Goal: Task Accomplishment & Management: Use online tool/utility

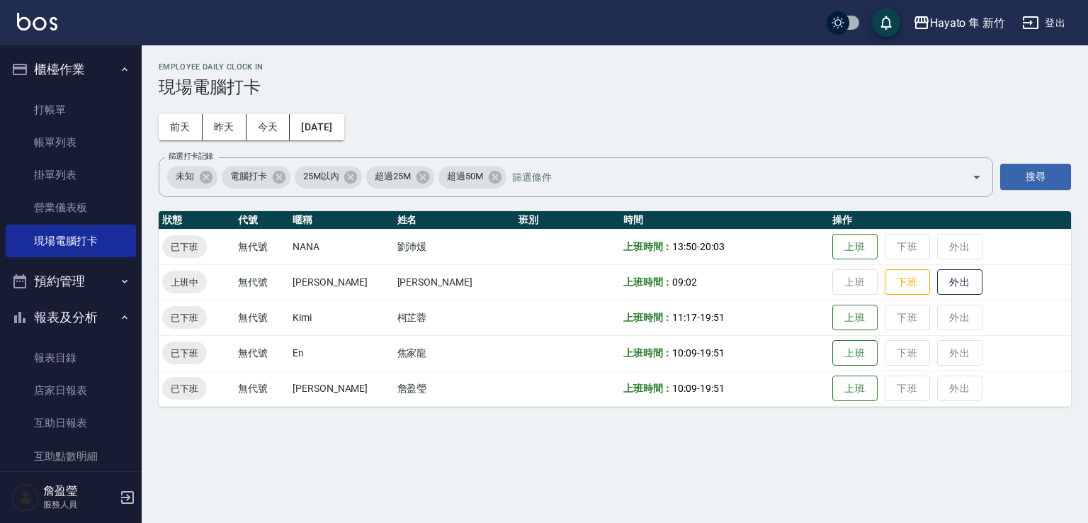
scroll to position [71, 0]
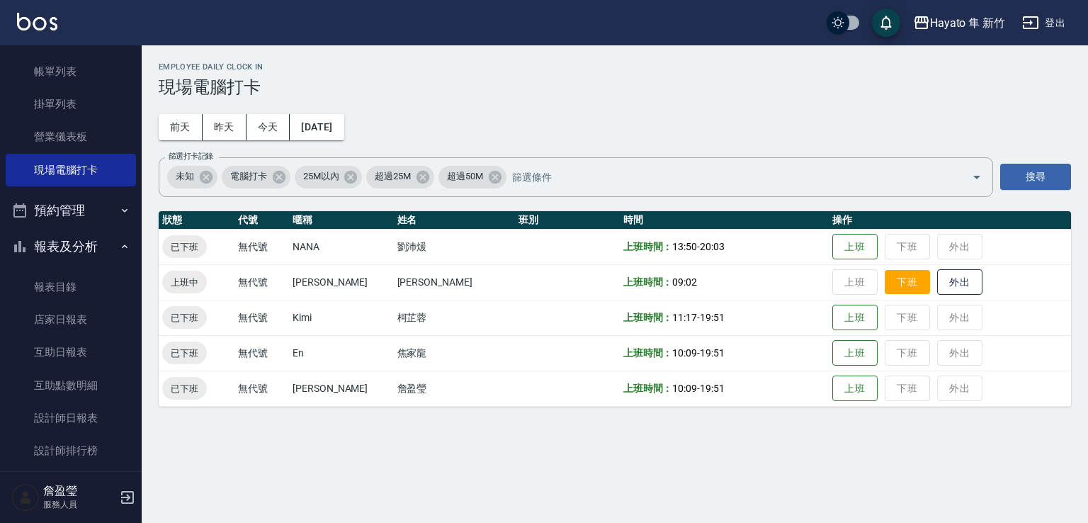
click at [892, 280] on button "下班" at bounding box center [906, 282] width 45 height 25
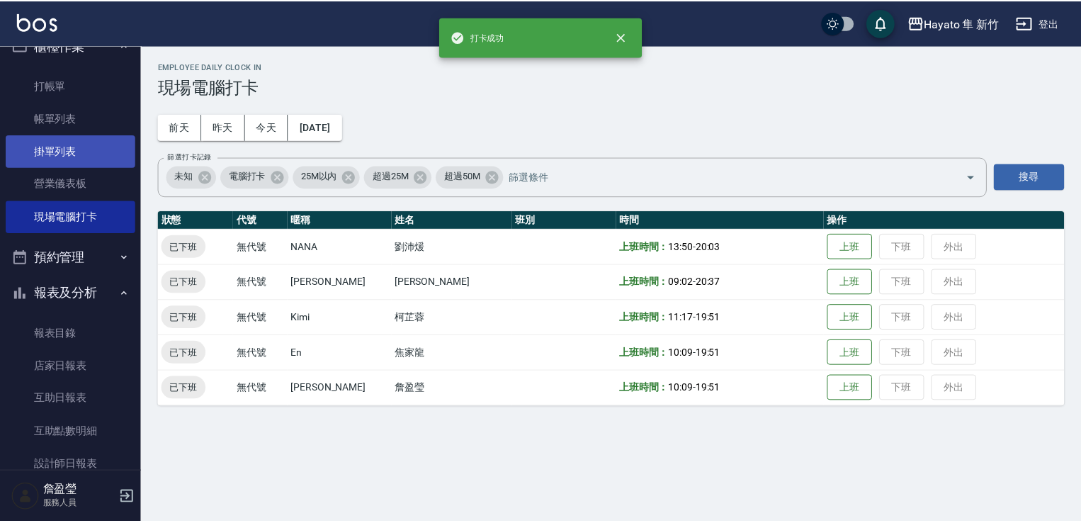
scroll to position [0, 0]
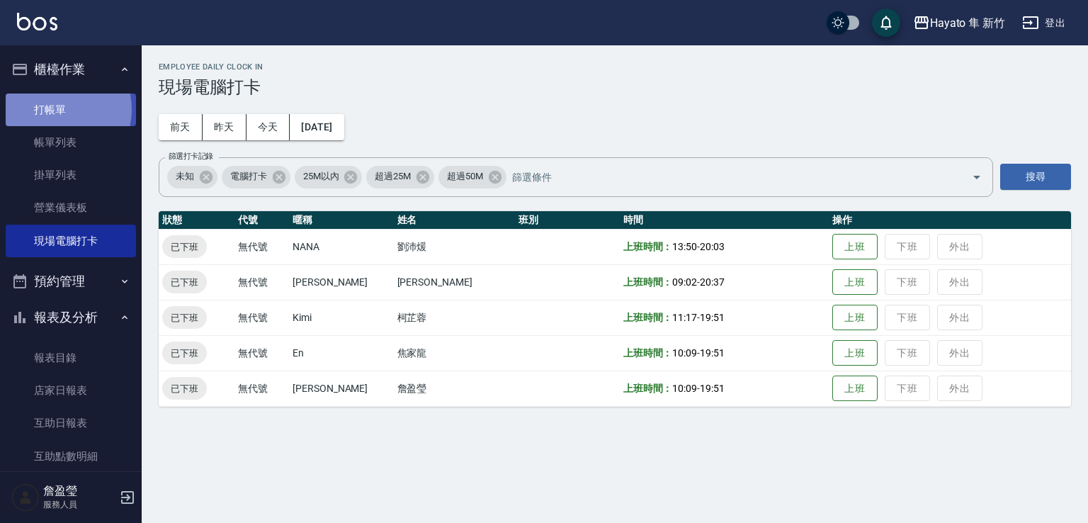
click at [55, 108] on link "打帳單" at bounding box center [71, 109] width 130 height 33
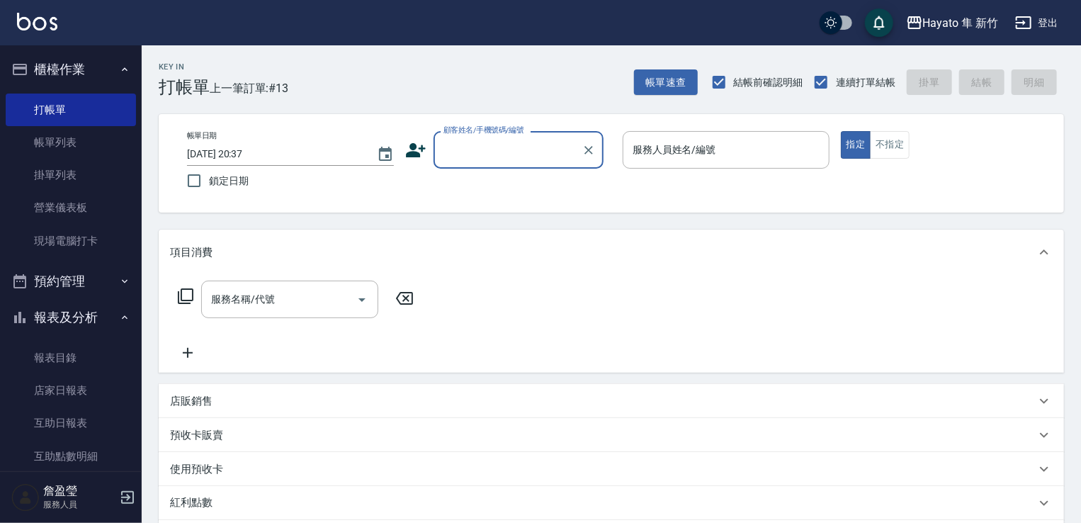
click at [478, 139] on input "顧客姓名/手機號碼/編號" at bounding box center [508, 149] width 136 height 25
click at [489, 178] on li "馬盈婷/0988736785/" at bounding box center [518, 185] width 170 height 23
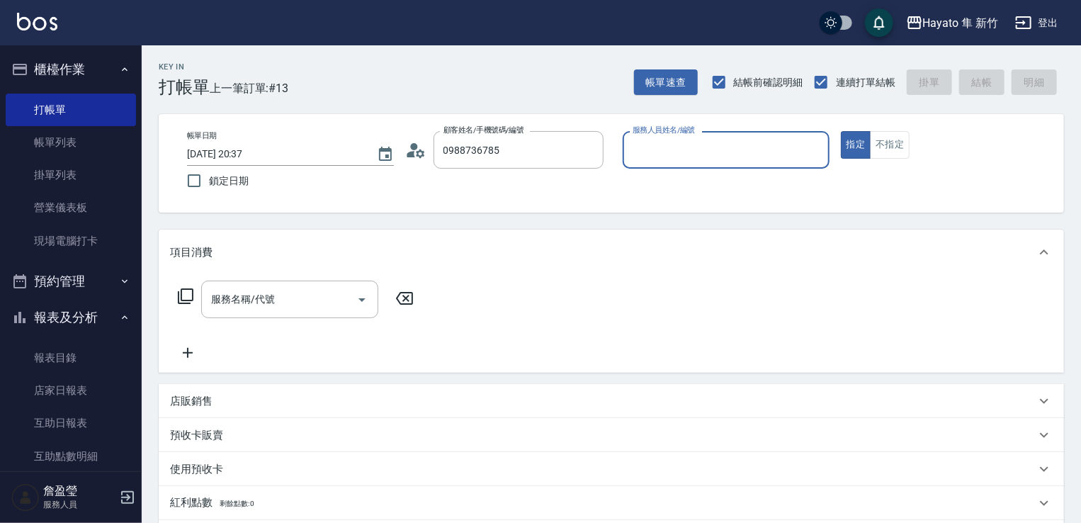
type input "馬盈婷/0988736785/"
type input "Amy(無代號)"
click at [266, 295] on input "服務名稱/代號" at bounding box center [278, 299] width 143 height 25
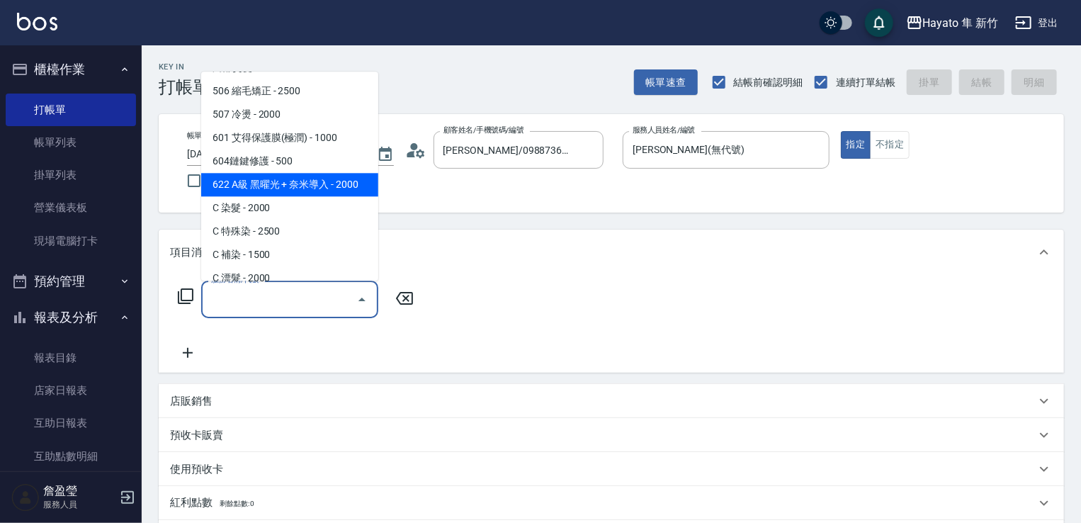
scroll to position [246, 0]
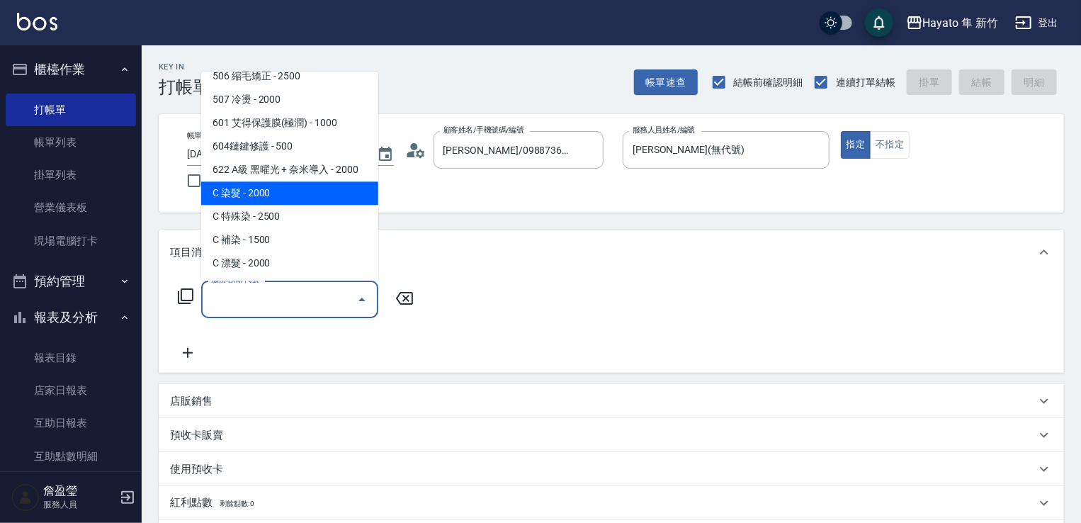
click at [248, 203] on span "C 染髮 - 2000" at bounding box center [289, 192] width 177 height 23
type input "C 染髮(701)"
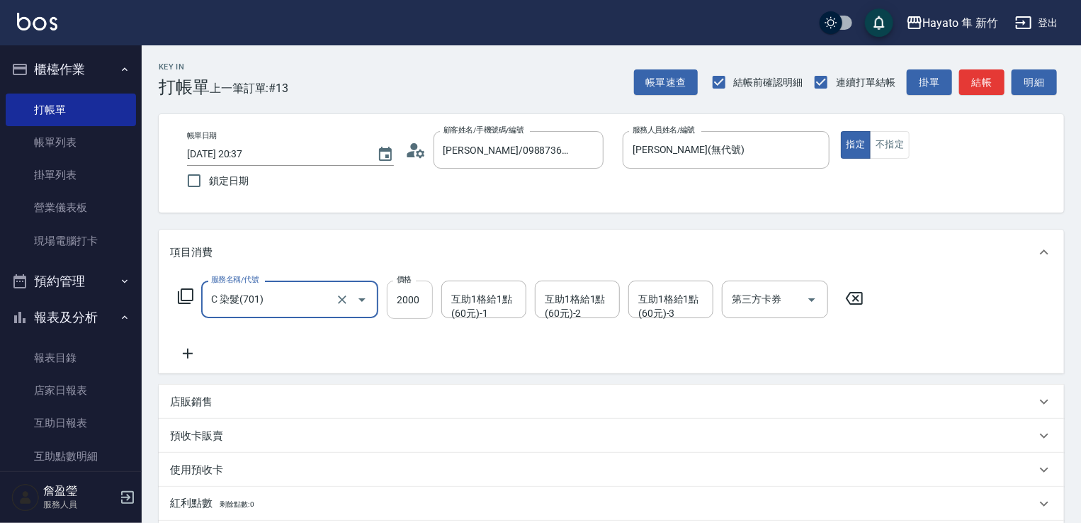
click at [416, 302] on input "2000" at bounding box center [410, 299] width 46 height 38
type input "2300"
click at [490, 309] on input "互助1格給1點(60元)-1" at bounding box center [484, 299] width 72 height 25
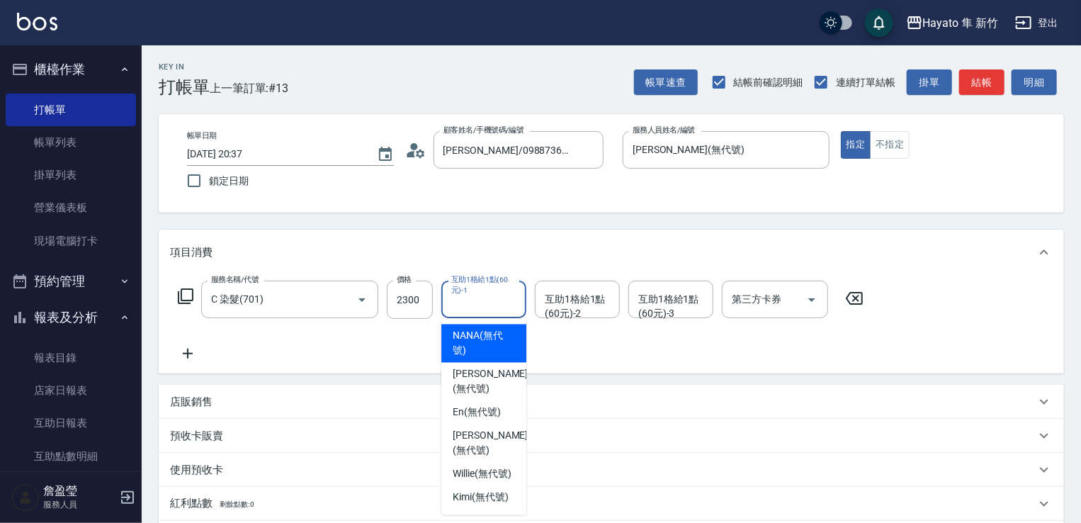
click at [480, 341] on span "NANA (無代號)" at bounding box center [483, 344] width 62 height 30
type input "NANA(無代號)"
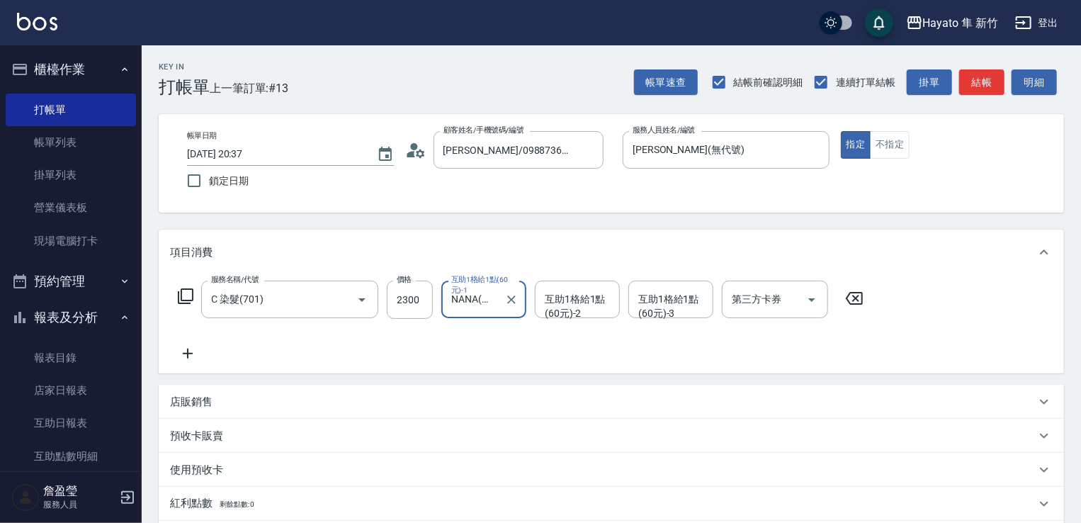
drag, startPoint x: 183, startPoint y: 355, endPoint x: 191, endPoint y: 355, distance: 8.5
click at [191, 355] on icon at bounding box center [187, 353] width 35 height 17
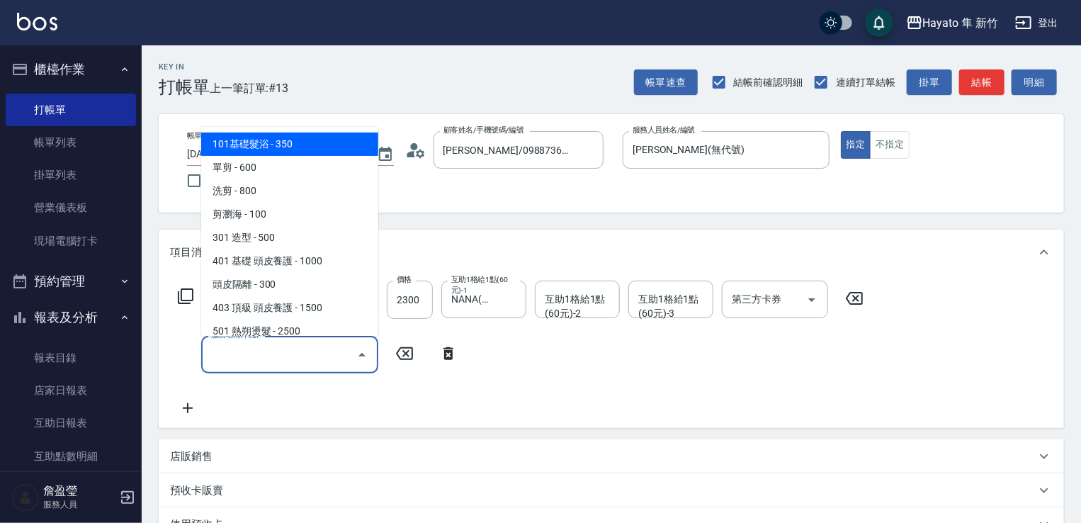
click at [235, 363] on input "服務名稱/代號" at bounding box center [278, 354] width 143 height 25
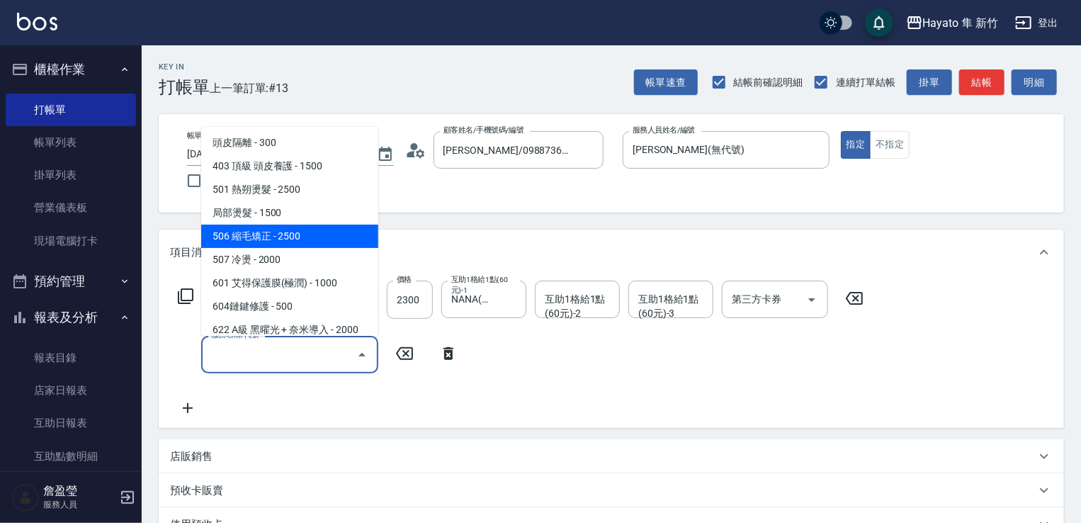
scroll to position [212, 0]
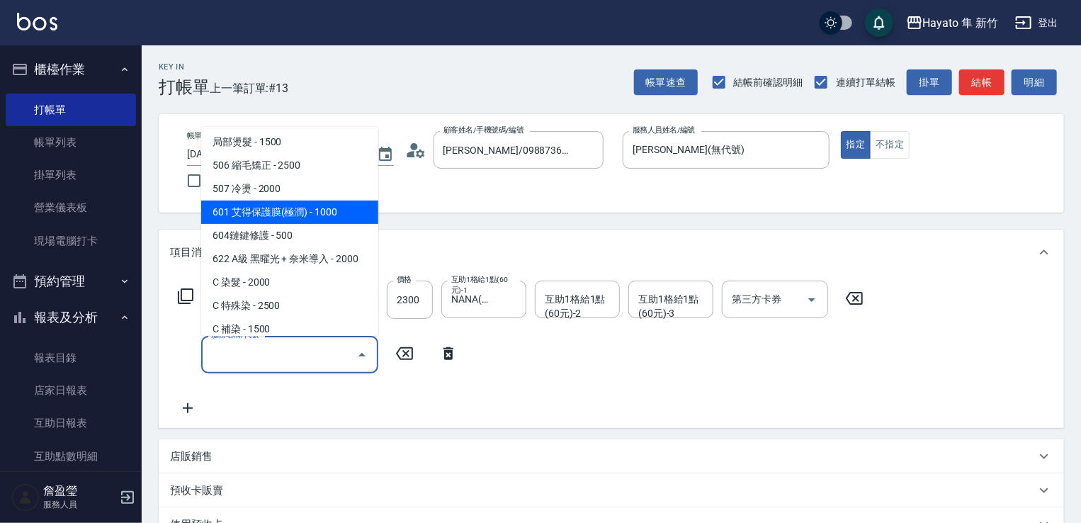
click at [270, 210] on span "601 艾得保護膜(極潤) - 1000" at bounding box center [289, 211] width 177 height 23
type input "601 艾得保護膜(極潤)(601)"
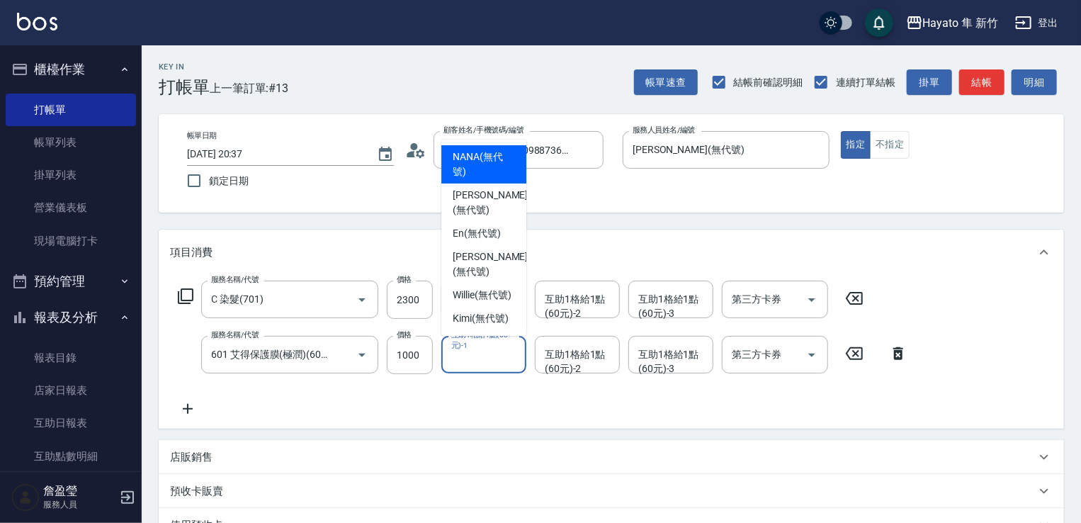
click at [490, 351] on div "互助1格給1點(60元)-1 互助1格給1點(60元)-1" at bounding box center [483, 355] width 85 height 38
click at [494, 179] on span "NANA (無代號)" at bounding box center [483, 164] width 62 height 30
type input "NANA(無代號)"
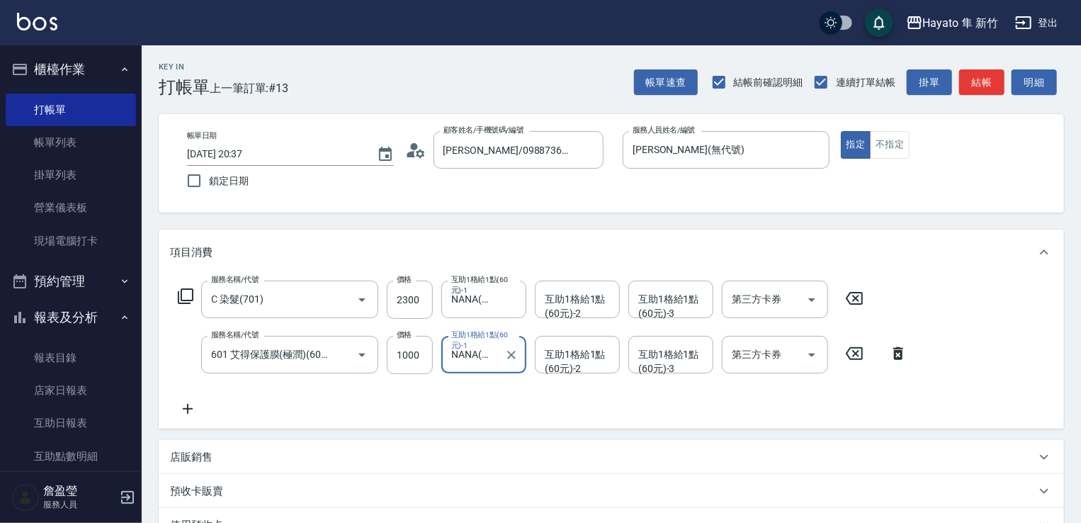
drag, startPoint x: 611, startPoint y: 358, endPoint x: 595, endPoint y: 336, distance: 27.9
click at [608, 352] on div "互助1格給1點(60元)-2 互助1格給1點(60元)-2" at bounding box center [577, 355] width 85 height 38
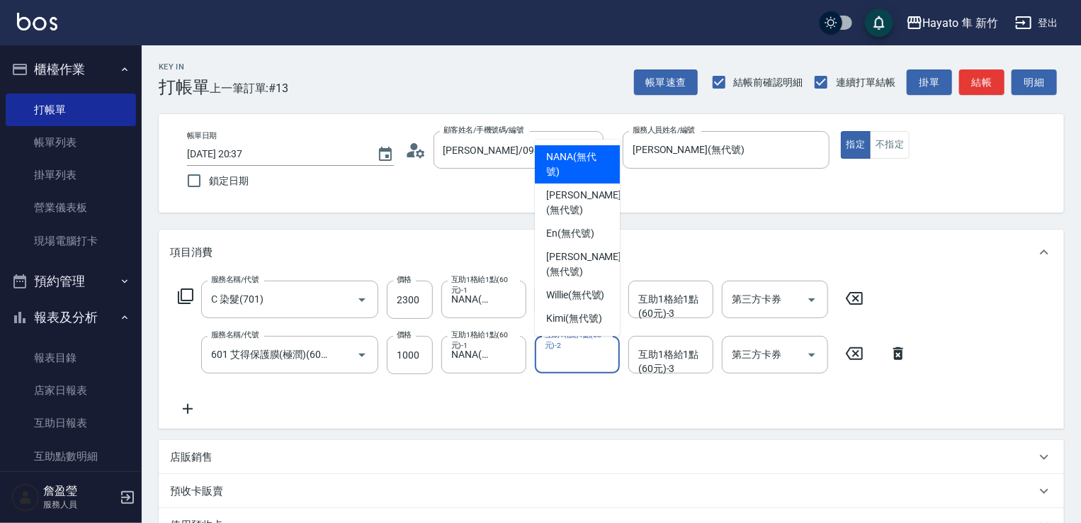
click at [559, 179] on span "NANA (無代號)" at bounding box center [577, 164] width 62 height 30
type input "NANA(無代號)"
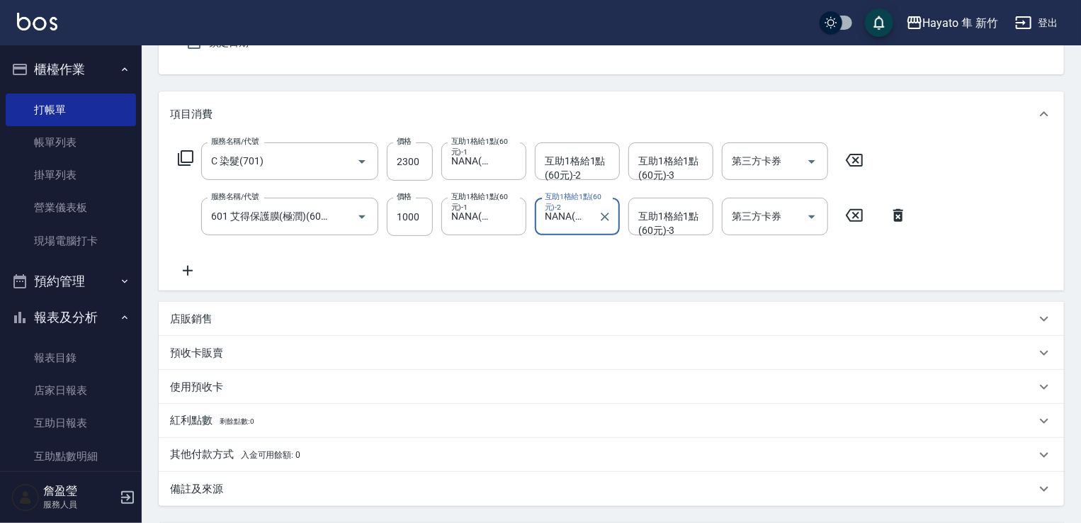
scroll to position [142, 0]
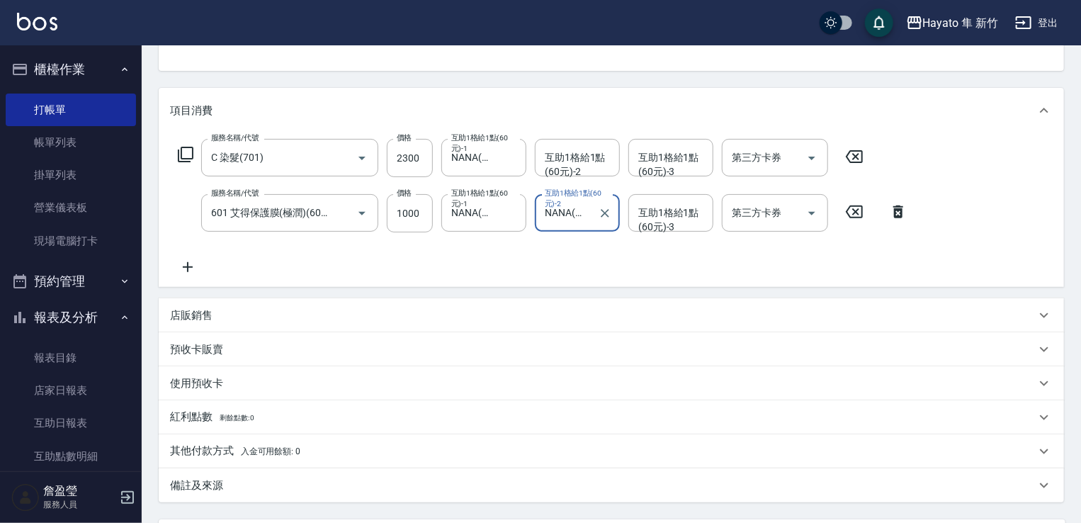
drag, startPoint x: 246, startPoint y: 306, endPoint x: 246, endPoint y: 323, distance: 17.0
click at [244, 307] on div "店販銷售" at bounding box center [611, 315] width 905 height 34
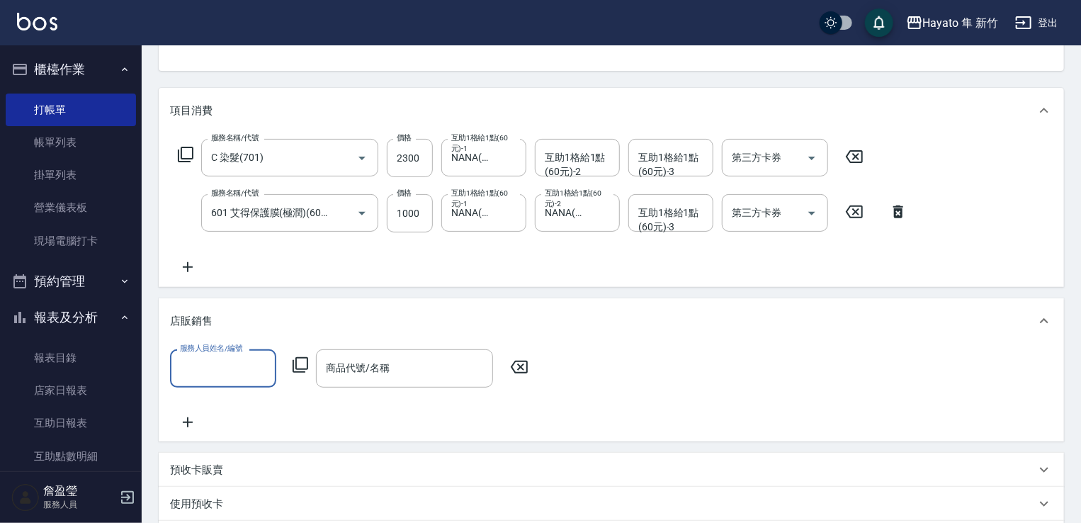
scroll to position [0, 0]
drag, startPoint x: 244, startPoint y: 362, endPoint x: 236, endPoint y: 389, distance: 28.2
click at [243, 365] on input "服務人員姓名/編號" at bounding box center [222, 367] width 93 height 25
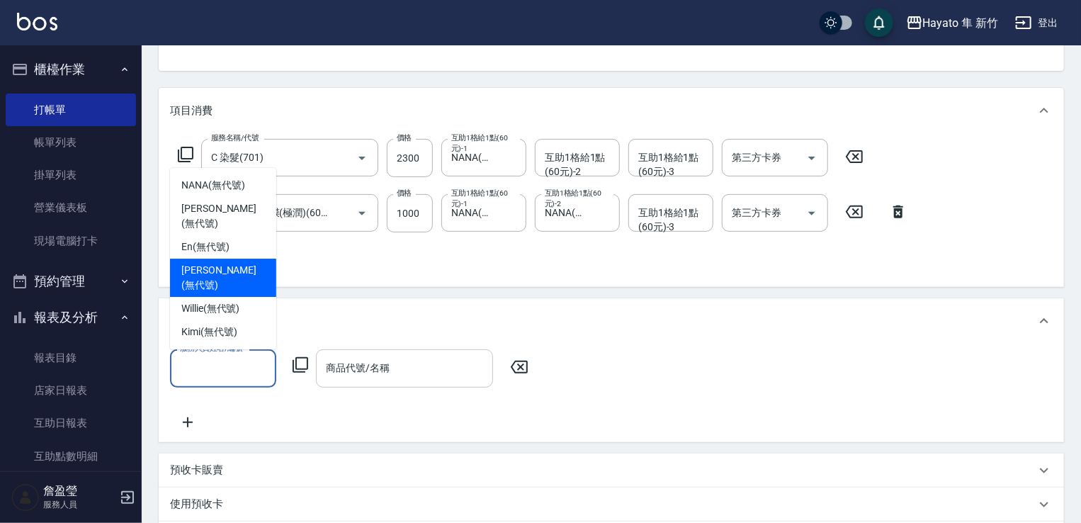
drag, startPoint x: 228, startPoint y: 287, endPoint x: 320, endPoint y: 351, distance: 112.0
click at [230, 290] on span "Amy (無代號)" at bounding box center [223, 278] width 84 height 30
type input "Amy(無代號)"
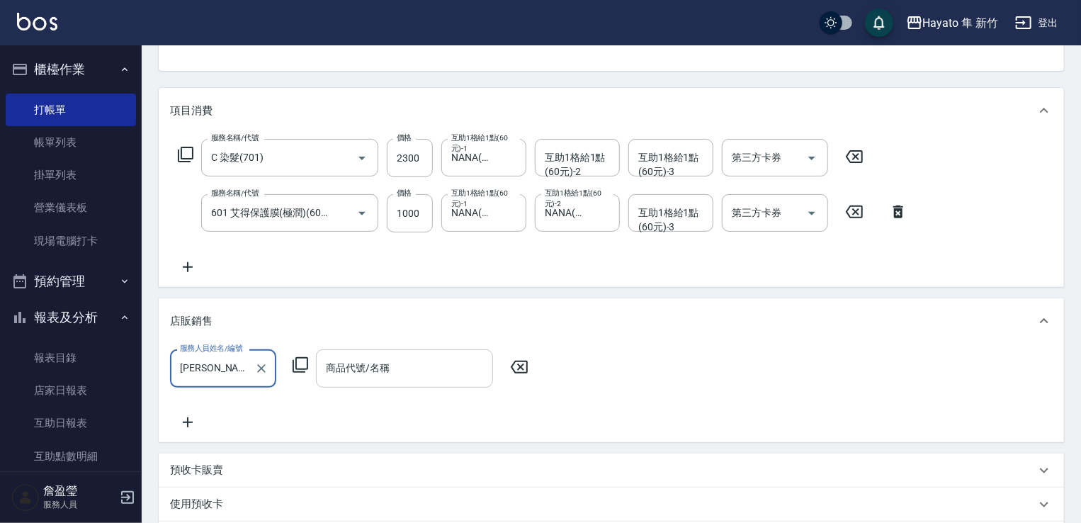
click at [355, 359] on div "商品代號/名稱 商品代號/名稱" at bounding box center [404, 368] width 177 height 38
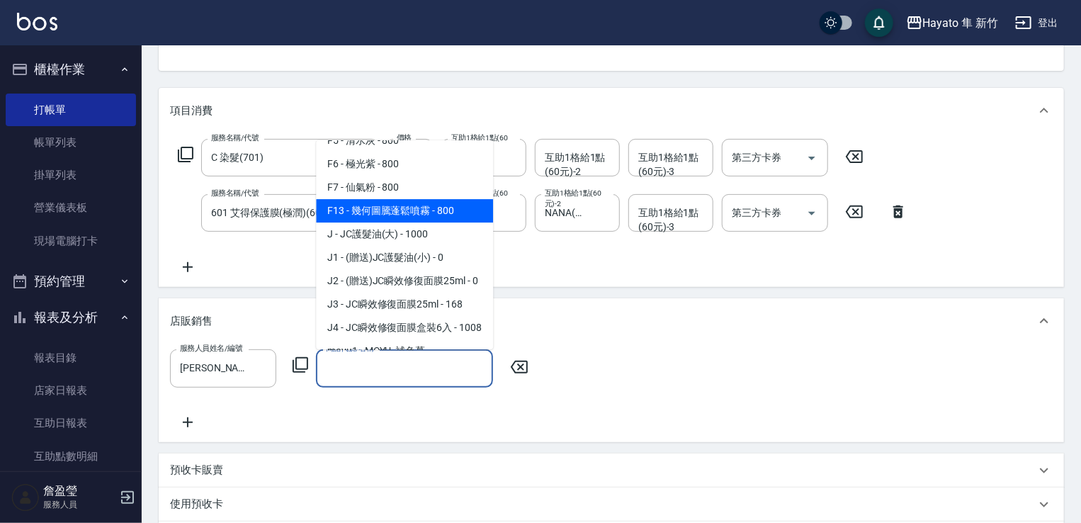
scroll to position [142, 0]
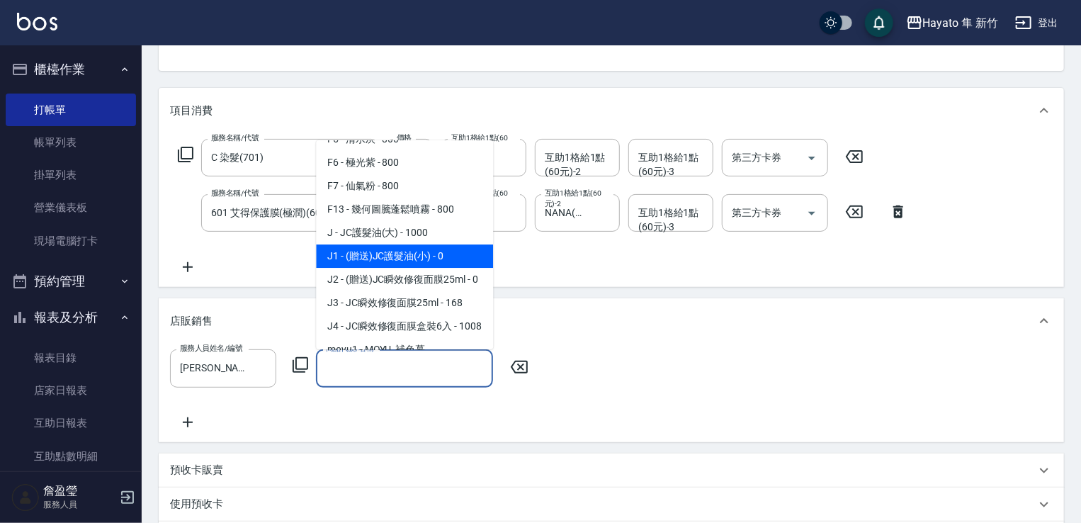
click at [420, 249] on span "J1 - (贈送)JC護髮油(小) - 0" at bounding box center [404, 255] width 177 height 23
type input "(贈送)JC護髮油(小)"
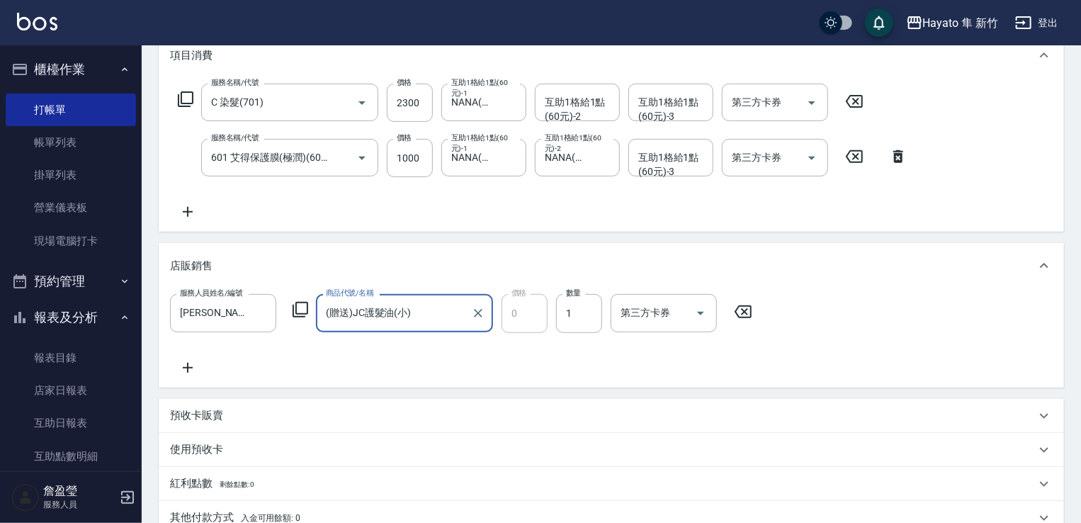
scroll to position [283, 0]
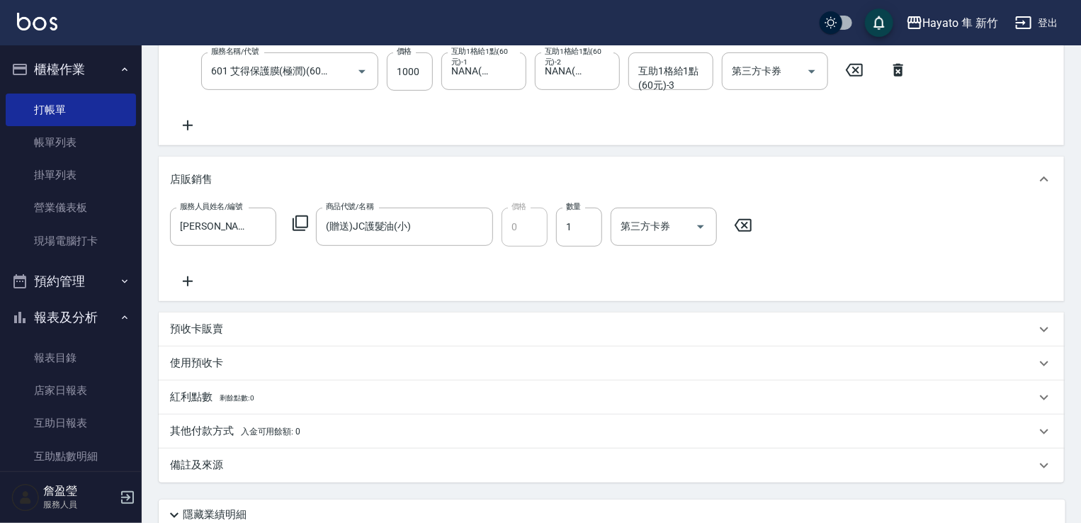
click at [365, 467] on div "備註及來源" at bounding box center [602, 464] width 865 height 15
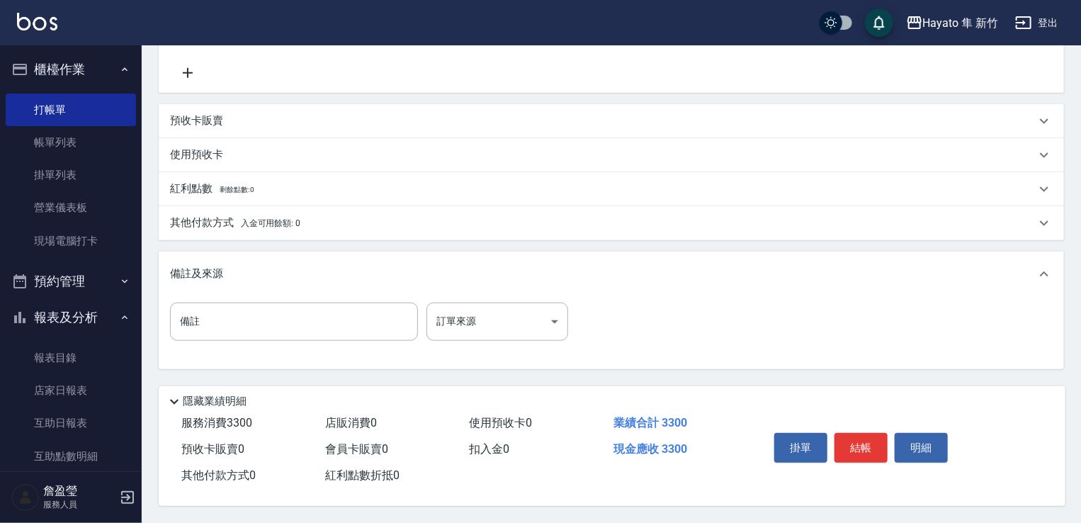
scroll to position [496, 0]
click at [459, 324] on body "Hayato 隼 新竹 登出 櫃檯作業 打帳單 帳單列表 掛單列表 營業儀表板 現場電腦打卡 預約管理 預約管理 報表及分析 報表目錄 店家日報表 互助日報表…" at bounding box center [540, 16] width 1081 height 1014
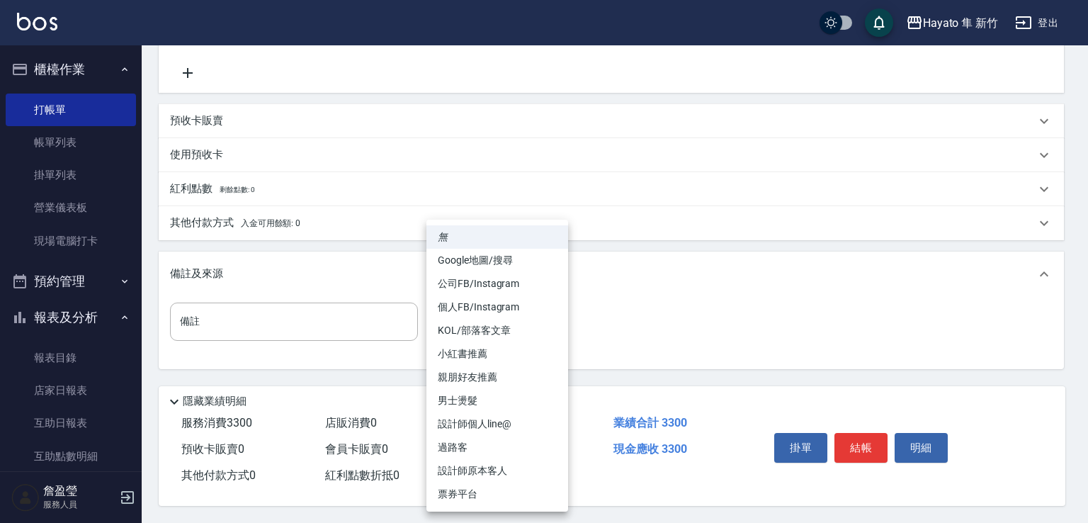
click at [493, 461] on li "設計師原本客人" at bounding box center [497, 470] width 142 height 23
type input "設計師原本客人"
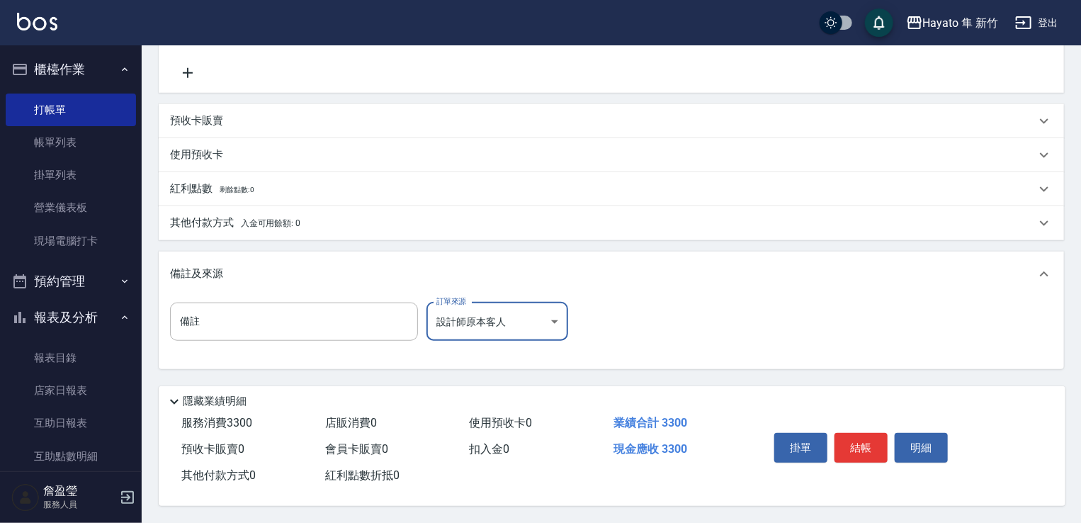
click at [315, 215] on div "其他付款方式 入金可用餘額: 0" at bounding box center [602, 223] width 865 height 16
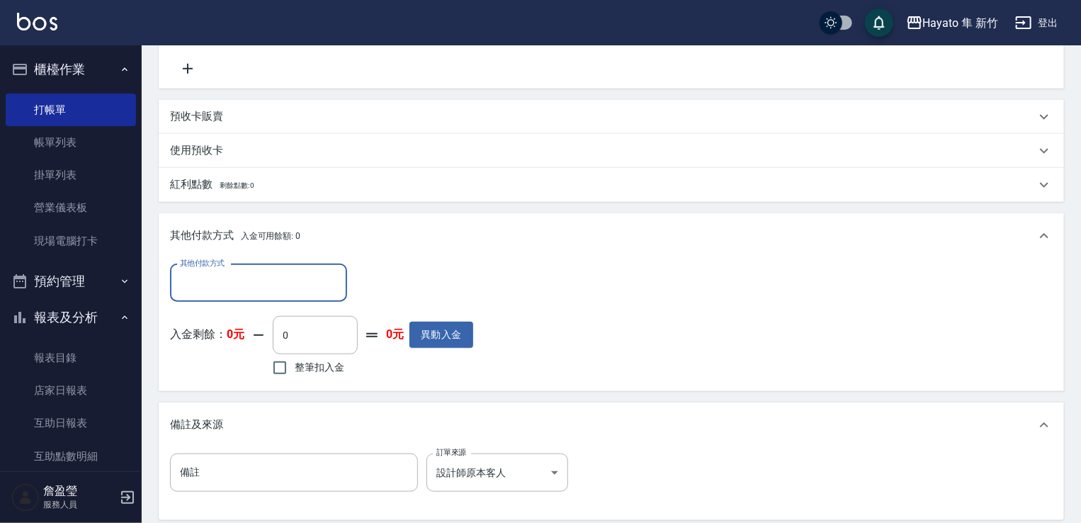
scroll to position [0, 0]
click at [239, 278] on input "其他付款方式" at bounding box center [258, 282] width 164 height 25
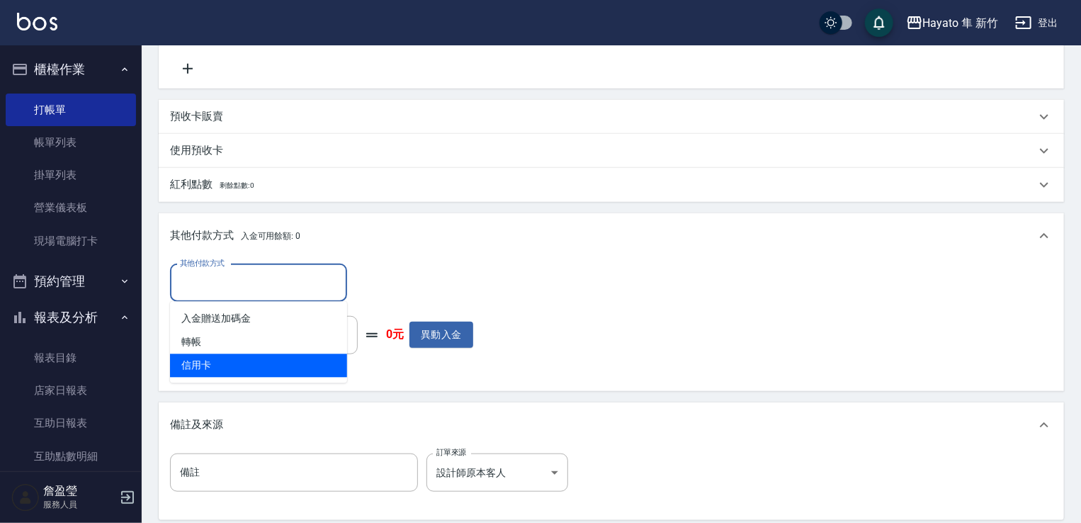
drag, startPoint x: 252, startPoint y: 363, endPoint x: 270, endPoint y: 345, distance: 26.0
click at [250, 363] on span "信用卡" at bounding box center [258, 365] width 177 height 23
type input "信用卡"
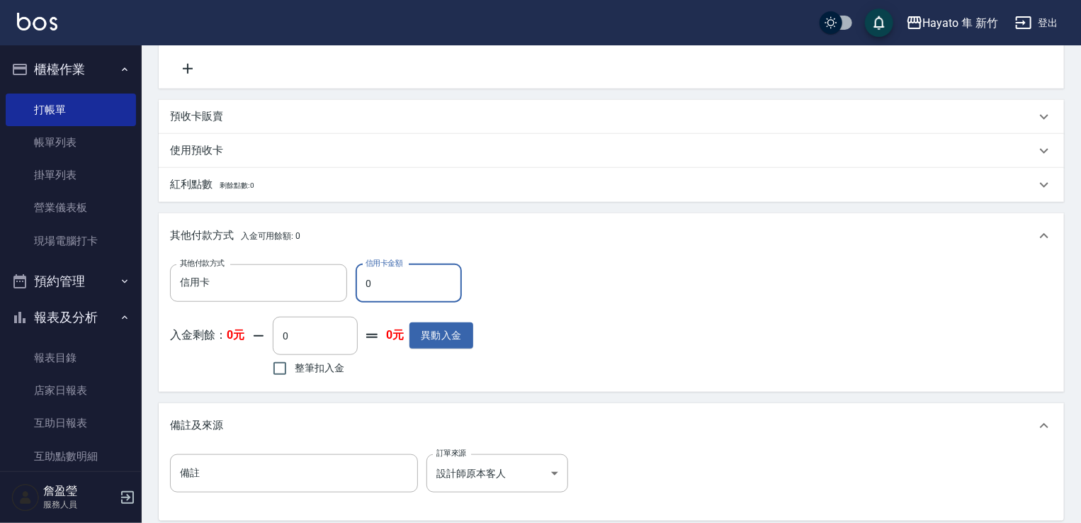
click at [404, 284] on input "0" at bounding box center [408, 283] width 106 height 38
type input "3300"
click at [655, 292] on div "其他付款方式 信用卡 其他付款方式 信用卡金額 3300 信用卡金額 入金剩餘： 0元 0 ​ 整筆扣入金 0元 異動入金" at bounding box center [611, 322] width 882 height 116
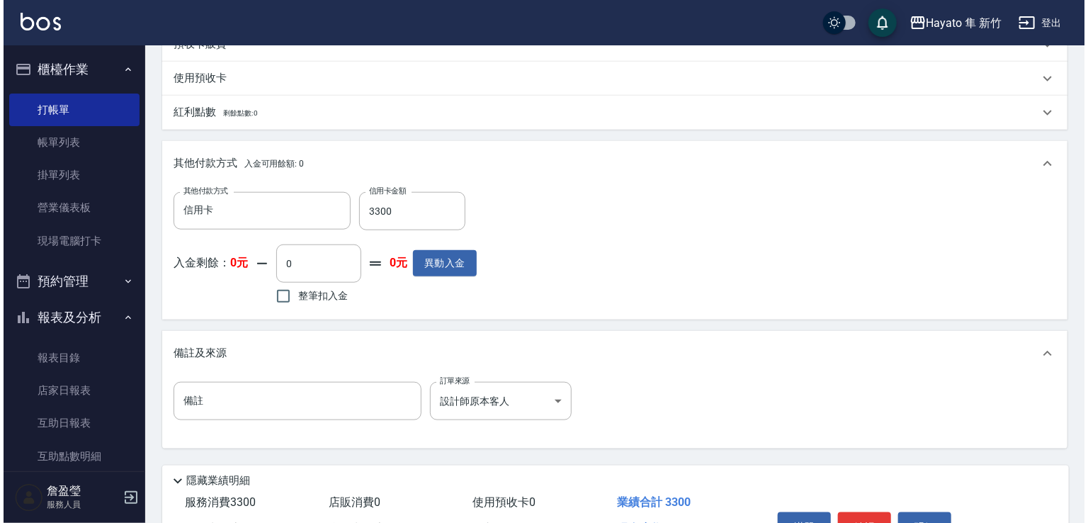
scroll to position [651, 0]
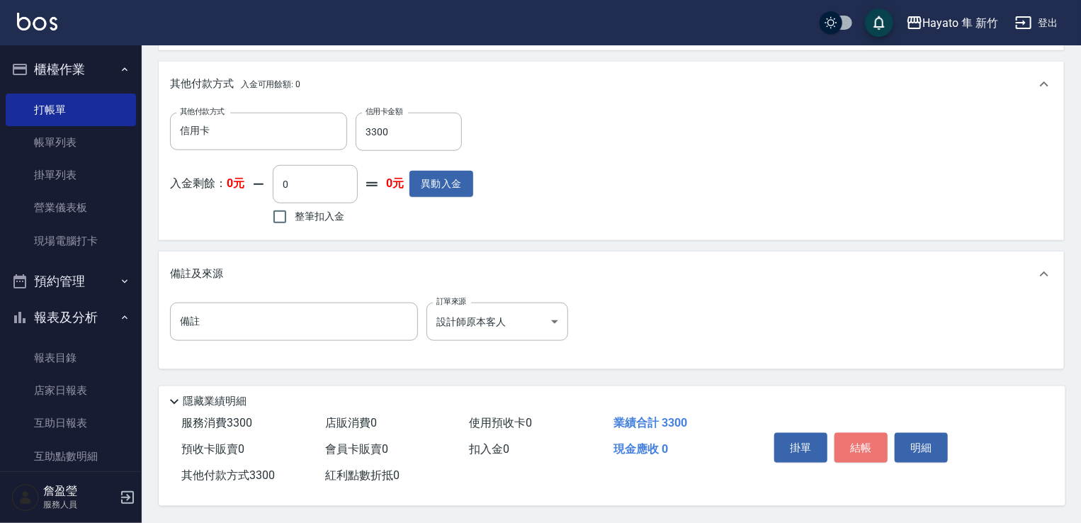
drag, startPoint x: 862, startPoint y: 457, endPoint x: 864, endPoint y: 468, distance: 11.5
click at [864, 457] on div "掛單 結帳 明細" at bounding box center [860, 449] width 185 height 45
click at [875, 437] on button "結帳" at bounding box center [860, 448] width 53 height 30
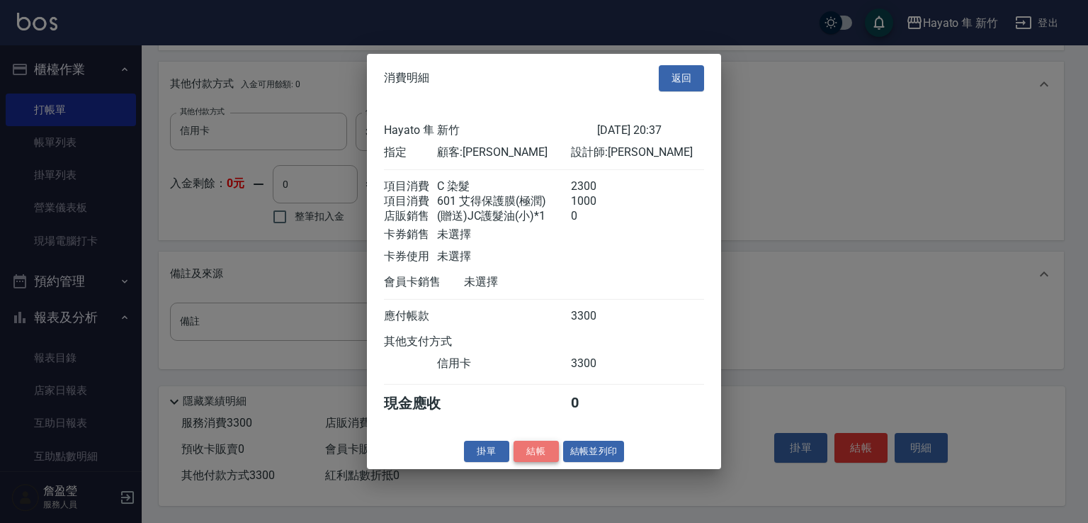
click at [524, 460] on button "結帳" at bounding box center [535, 451] width 45 height 22
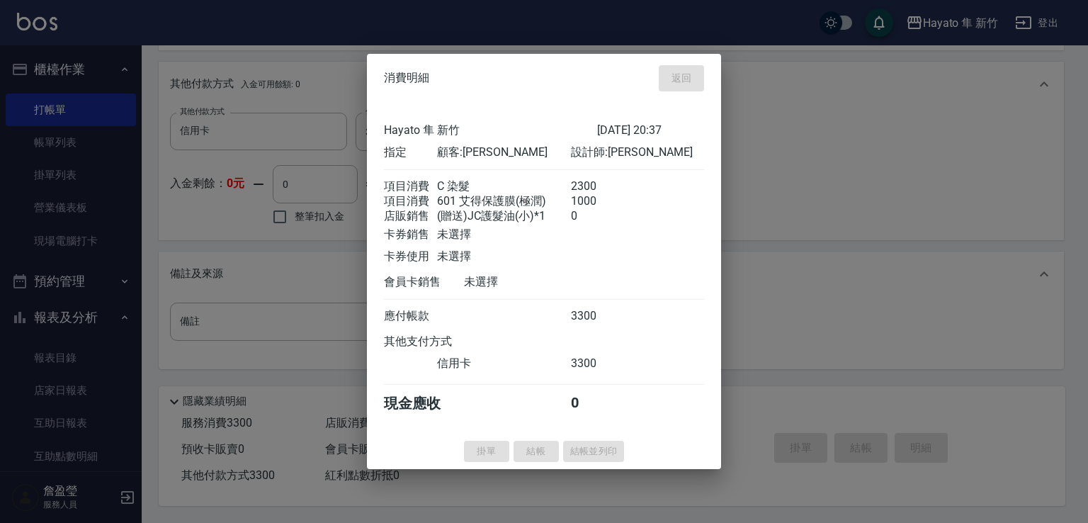
type input "2025/09/14 20:38"
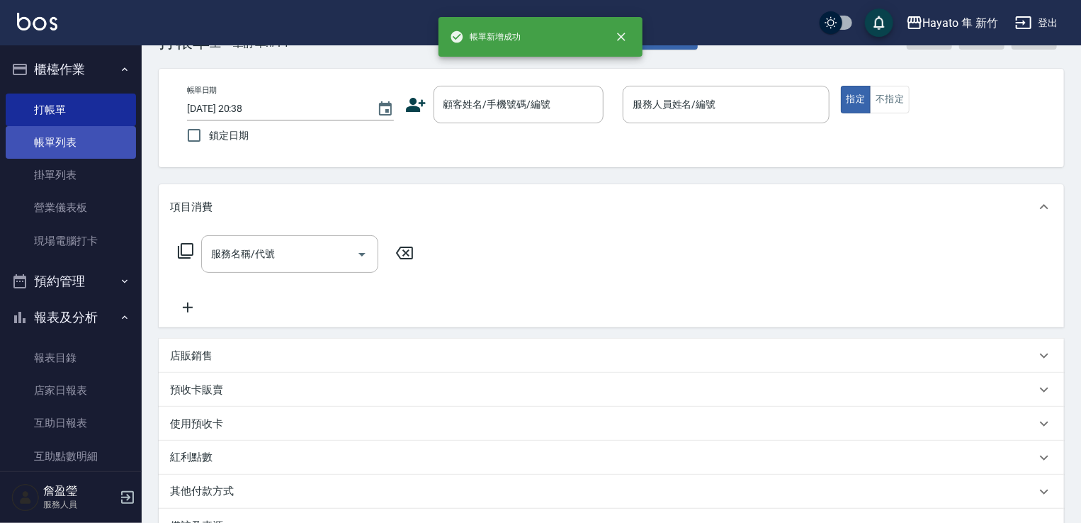
scroll to position [71, 0]
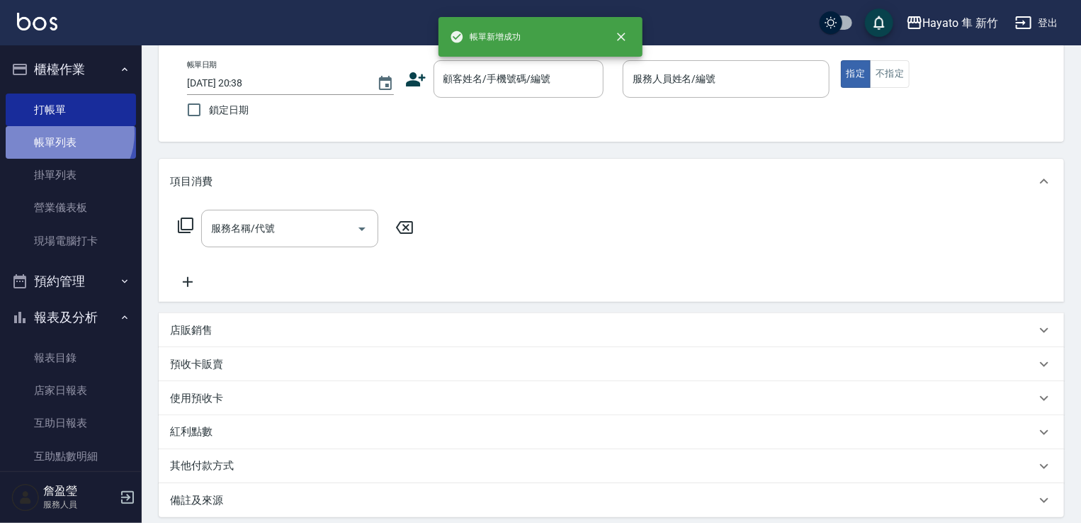
click at [62, 134] on link "帳單列表" at bounding box center [71, 142] width 130 height 33
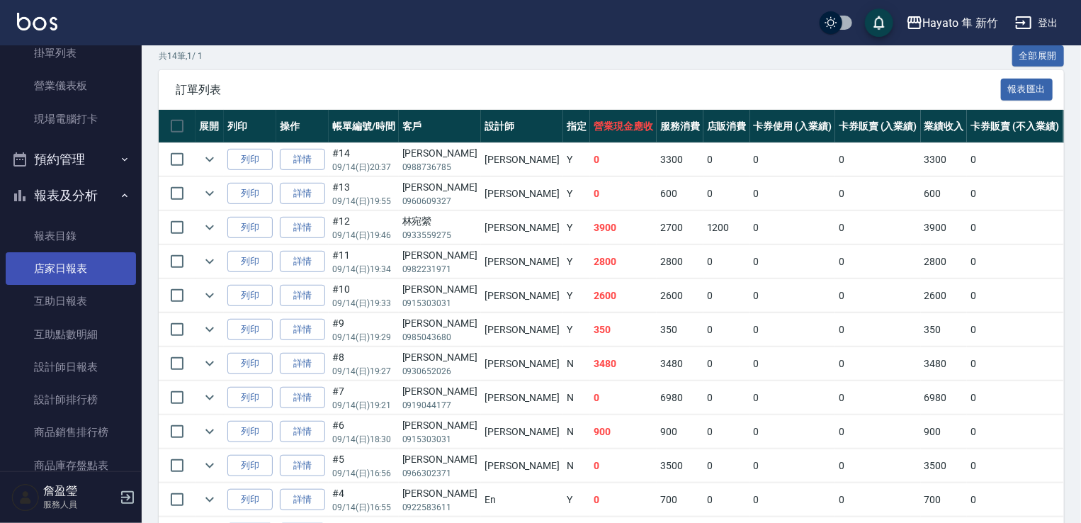
scroll to position [142, 0]
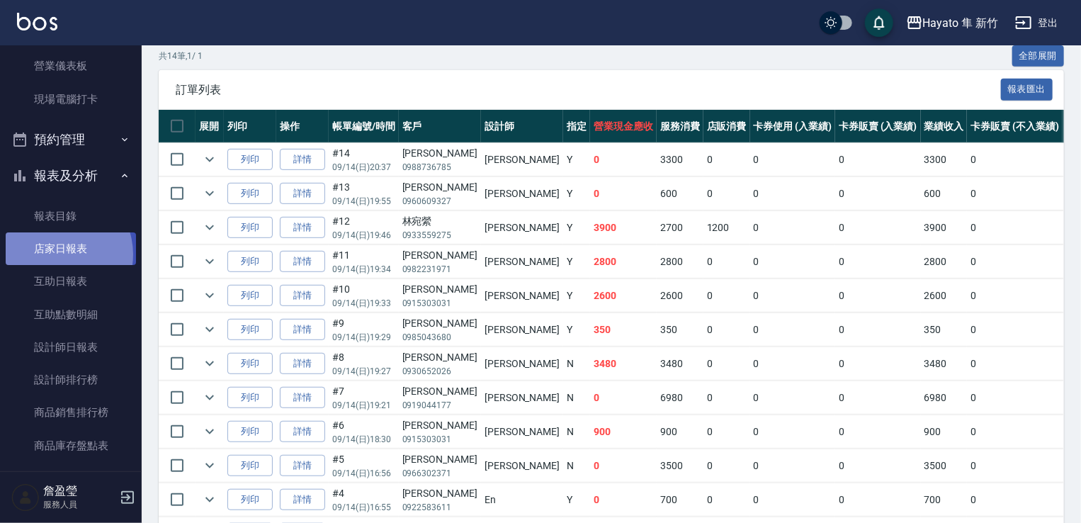
click at [57, 254] on link "店家日報表" at bounding box center [71, 248] width 130 height 33
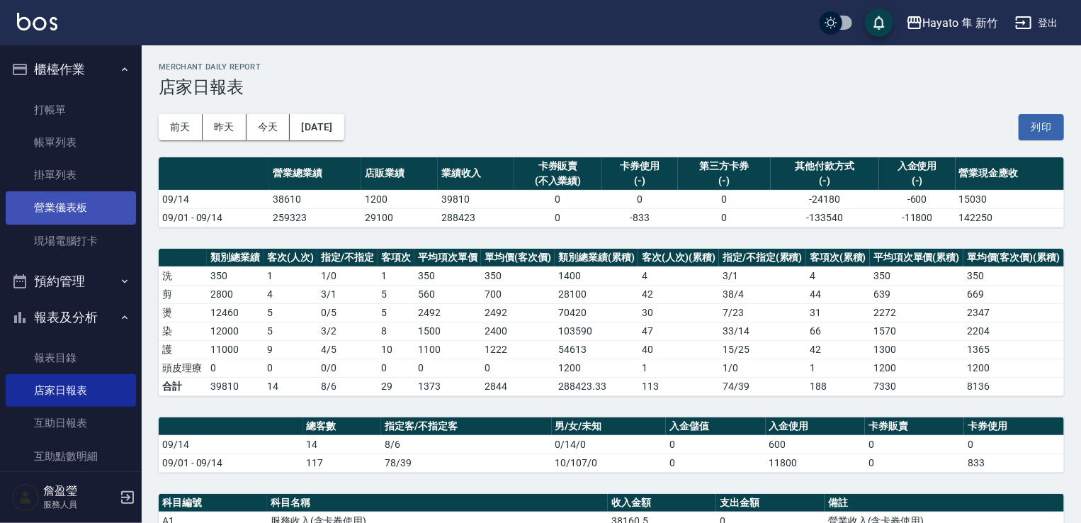
click at [62, 201] on link "營業儀表板" at bounding box center [71, 207] width 130 height 33
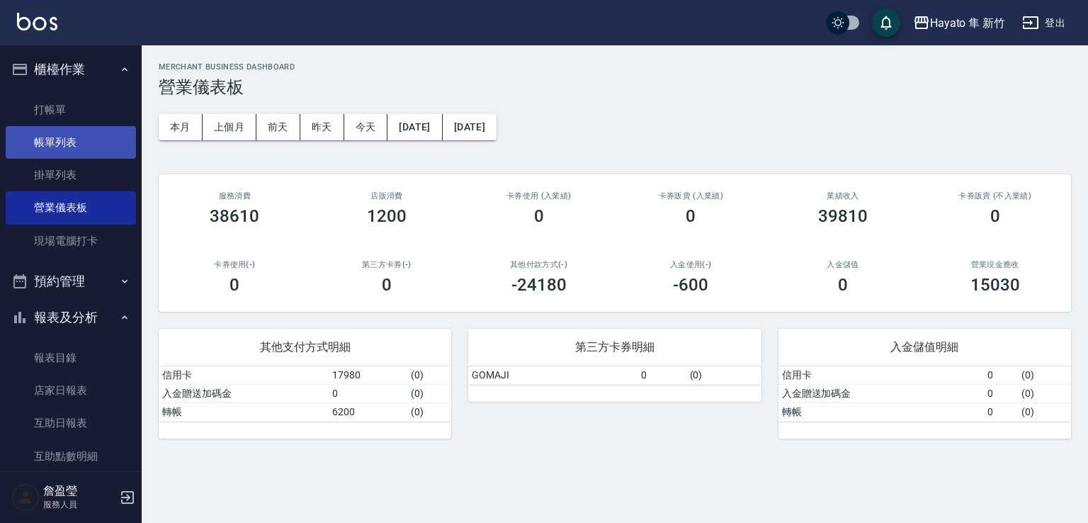
click at [54, 136] on link "帳單列表" at bounding box center [71, 142] width 130 height 33
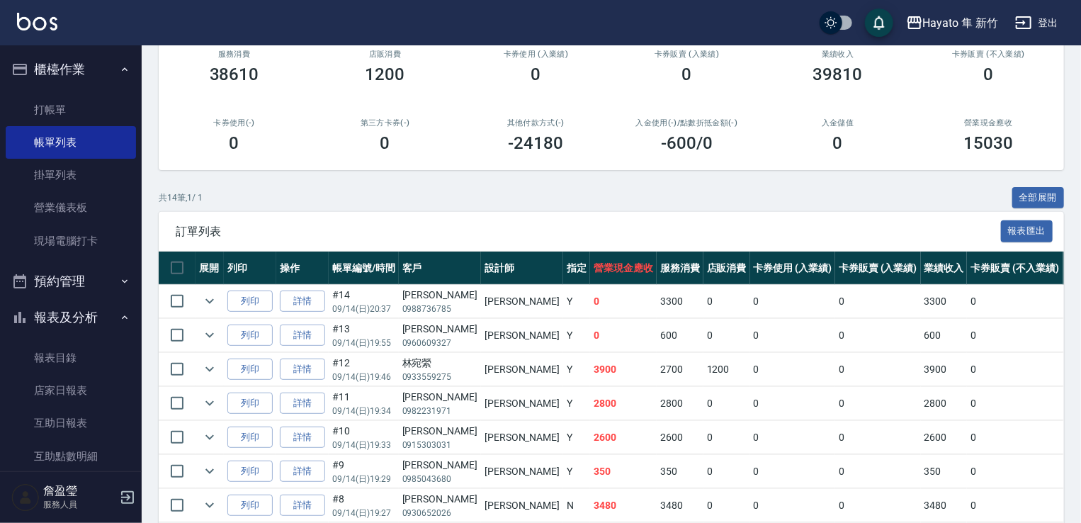
scroll to position [132, 0]
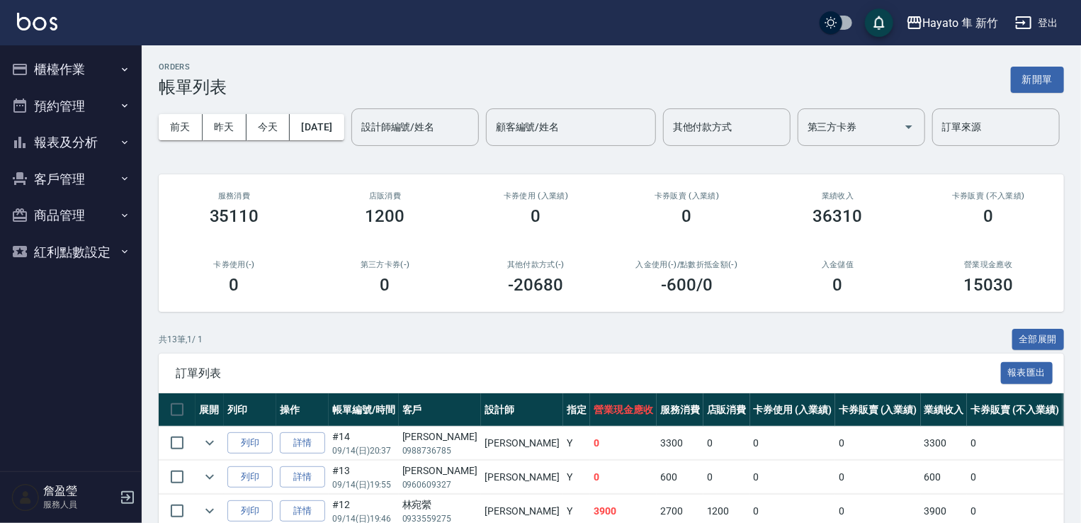
drag, startPoint x: 47, startPoint y: 71, endPoint x: 57, endPoint y: 72, distance: 10.7
click at [52, 71] on button "櫃檯作業" at bounding box center [71, 69] width 130 height 37
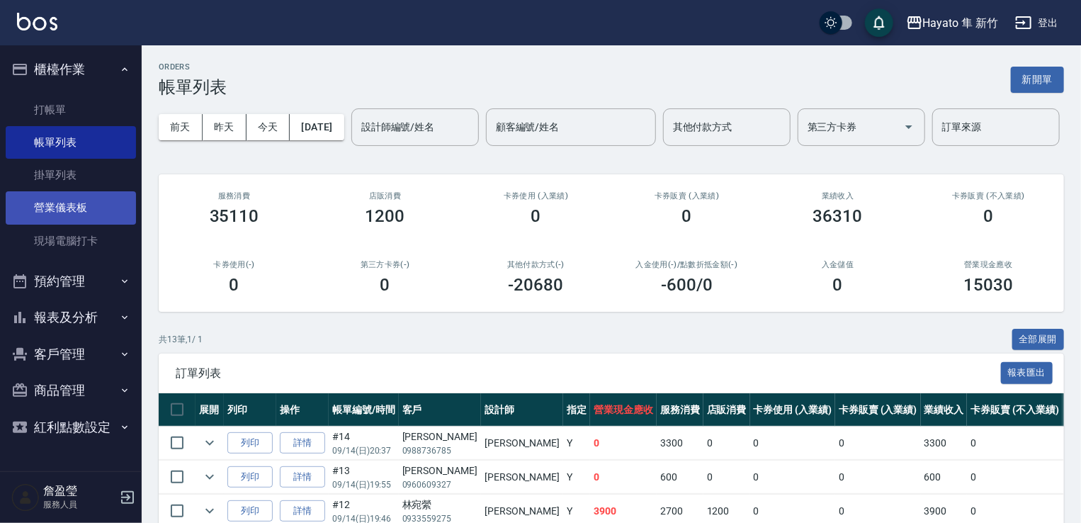
drag, startPoint x: 84, startPoint y: 212, endPoint x: 102, endPoint y: 209, distance: 18.1
click at [86, 210] on link "營業儀表板" at bounding box center [71, 207] width 130 height 33
